Goal: Check status: Check status

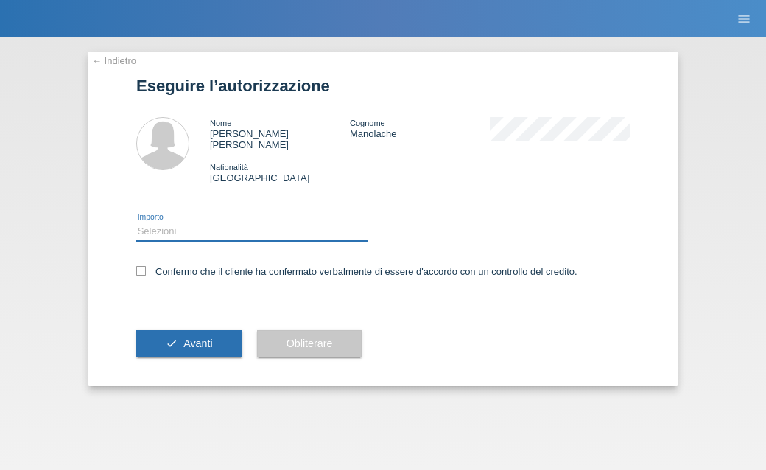
click at [283, 222] on select "Selezioni CHF 1.00 - CHF 499.00 CHF 500.00 - CHF 1'749.00 CHF 1'750.00 - CHF 3'…" at bounding box center [252, 231] width 232 height 18
select select "2"
click at [136, 222] on select "Selezioni CHF 1.00 - CHF 499.00 CHF 500.00 - CHF 1'749.00 CHF 1'750.00 - CHF 3'…" at bounding box center [252, 231] width 232 height 18
click at [144, 267] on icon at bounding box center [141, 271] width 10 height 10
click at [144, 267] on input "Confermo che il cliente ha confermato verbalmente di essere d'accordo con un co…" at bounding box center [141, 271] width 10 height 10
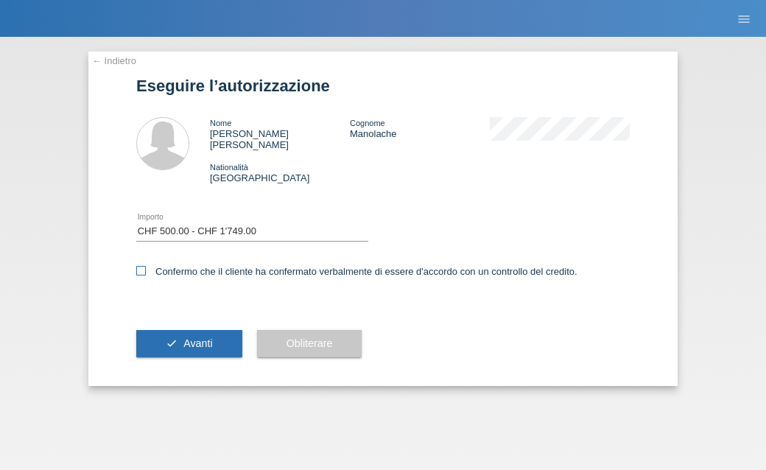
checkbox input "true"
click at [190, 330] on button "check Avanti" at bounding box center [189, 344] width 106 height 28
select select "2"
click at [749, 10] on li "menu" at bounding box center [743, 19] width 29 height 38
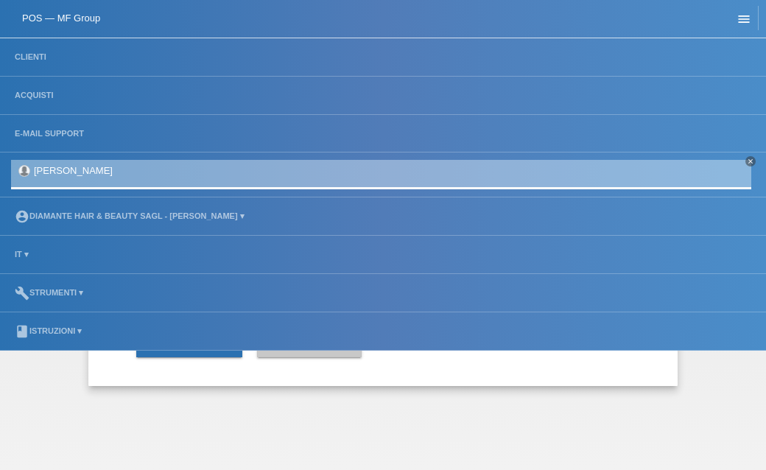
click at [746, 21] on icon "menu" at bounding box center [743, 19] width 15 height 15
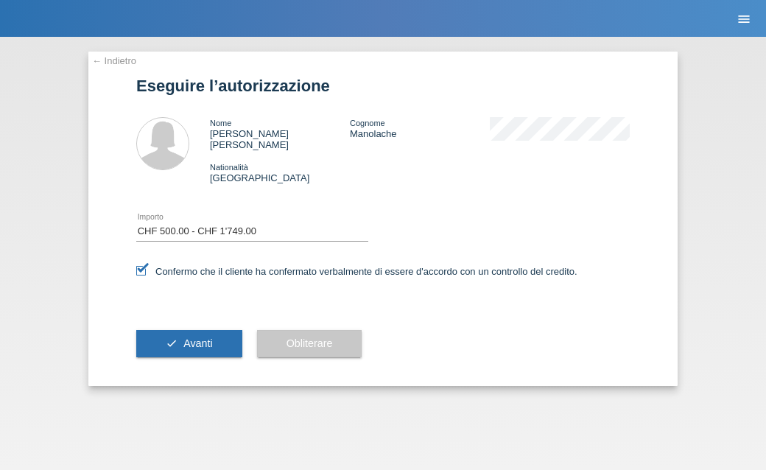
click at [746, 21] on icon "menu" at bounding box center [743, 19] width 15 height 15
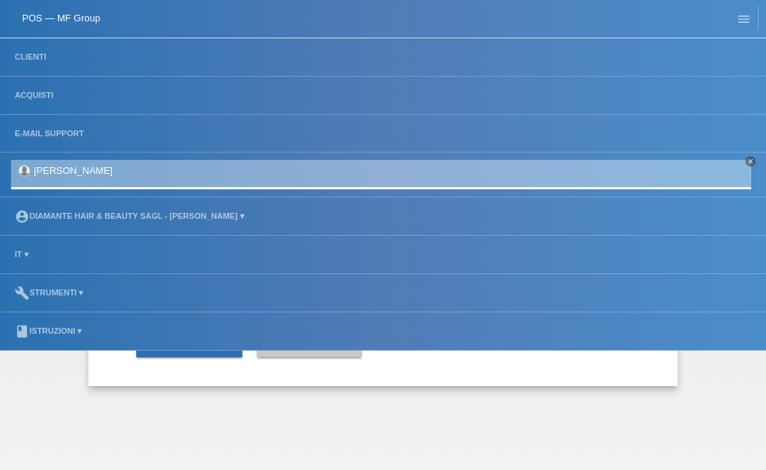
click at [28, 64] on li "Clienti" at bounding box center [383, 57] width 766 height 38
click at [29, 57] on link "Clienti" at bounding box center [30, 56] width 46 height 9
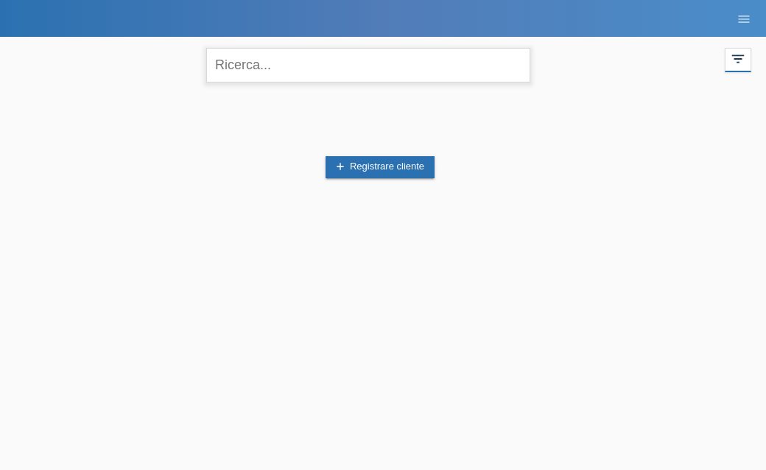
click at [266, 68] on input "text" at bounding box center [368, 65] width 324 height 35
type input "[PERSON_NAME]"
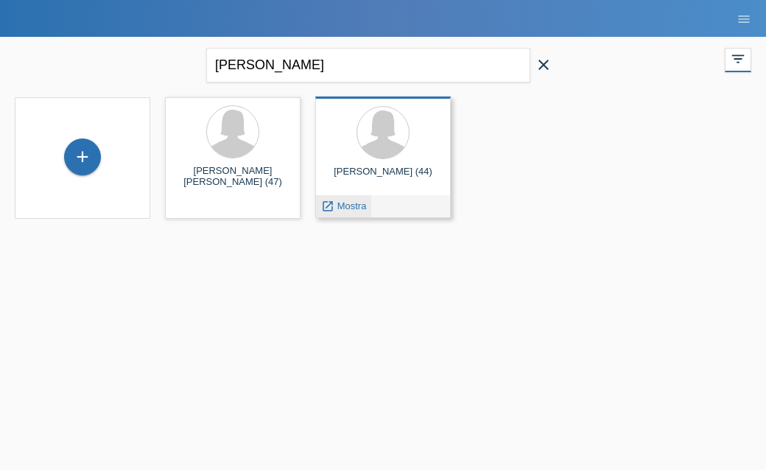
click at [341, 206] on span "Mostra" at bounding box center [351, 205] width 29 height 11
